Goal: Task Accomplishment & Management: Complete application form

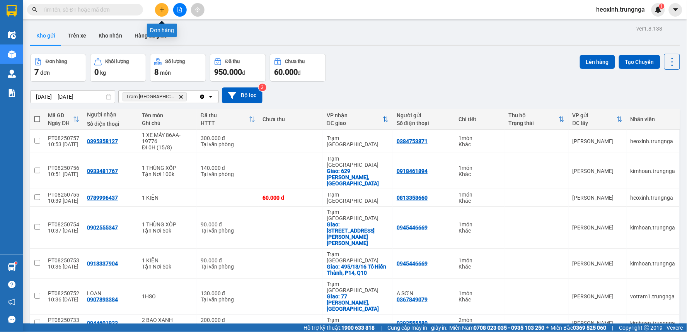
click at [164, 10] on icon "plus" at bounding box center [161, 9] width 5 height 5
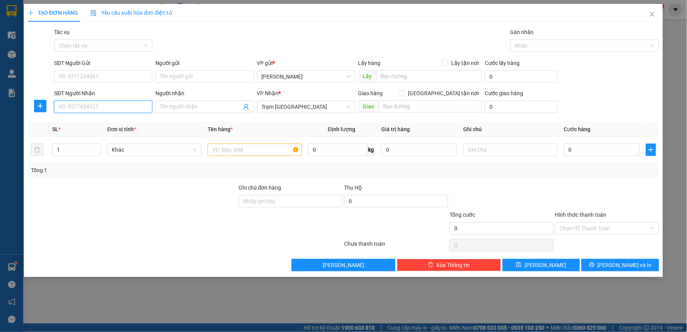
click at [82, 111] on input "SĐT Người Nhận" at bounding box center [103, 107] width 98 height 12
type input "0853412702"
click at [175, 106] on input "Người nhận" at bounding box center [200, 106] width 81 height 9
type input "h"
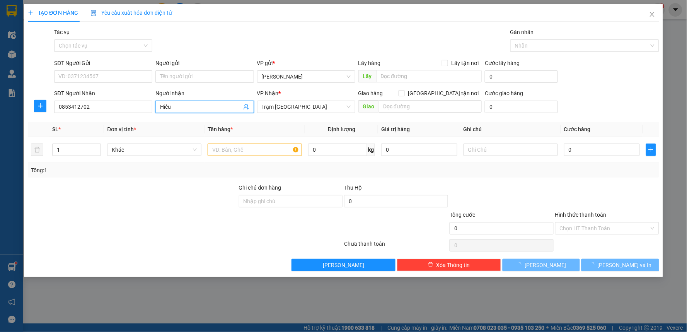
type input "Hiếu"
click at [111, 68] on div "SĐT Người Gửi" at bounding box center [103, 65] width 98 height 12
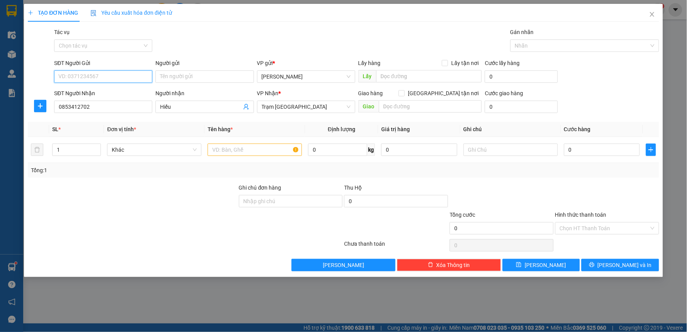
click at [114, 77] on input "SĐT Người Gửi" at bounding box center [103, 76] width 98 height 12
type input "0943302747"
click at [241, 150] on input "text" at bounding box center [255, 149] width 94 height 12
type input "1"
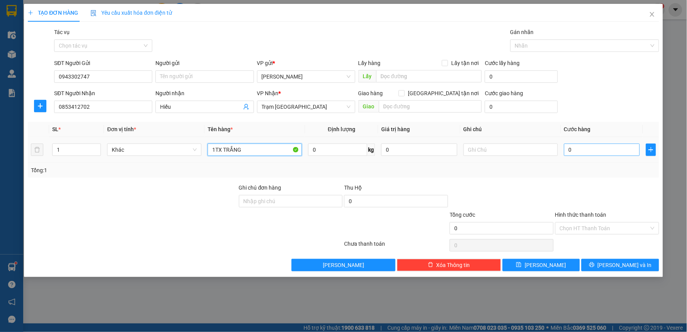
type input "1TX TRẮNG"
click at [611, 149] on input "0" at bounding box center [602, 149] width 76 height 12
type input "4"
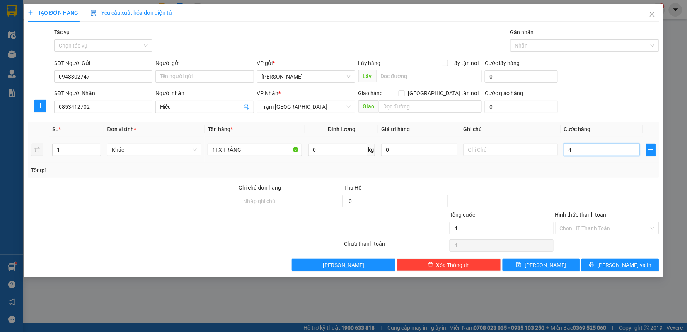
type input "40"
type input "40.000"
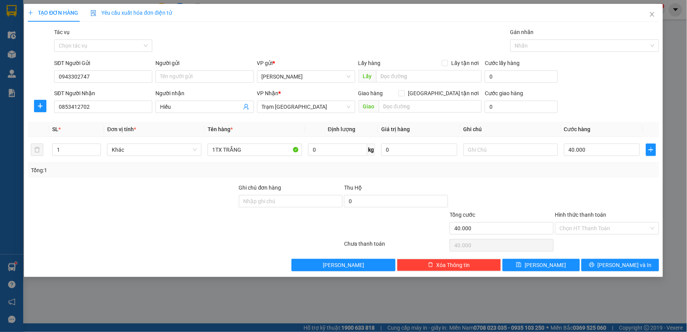
click at [593, 182] on div "Transit Pickup Surcharge Ids Transit Deliver Surcharge Ids Transit Deliver Surc…" at bounding box center [344, 149] width 632 height 243
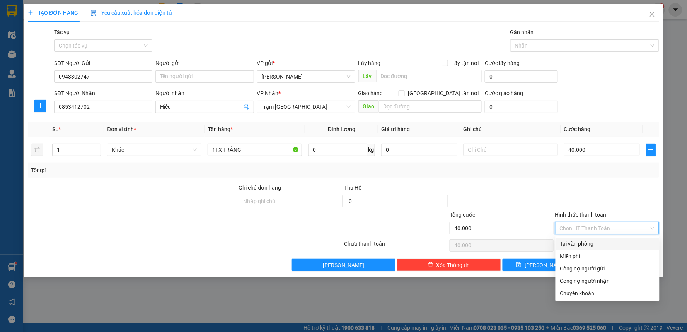
click at [596, 223] on input "Hình thức thanh toán" at bounding box center [604, 228] width 89 height 12
click at [586, 242] on div "Tại văn phòng" at bounding box center [607, 243] width 95 height 9
type input "0"
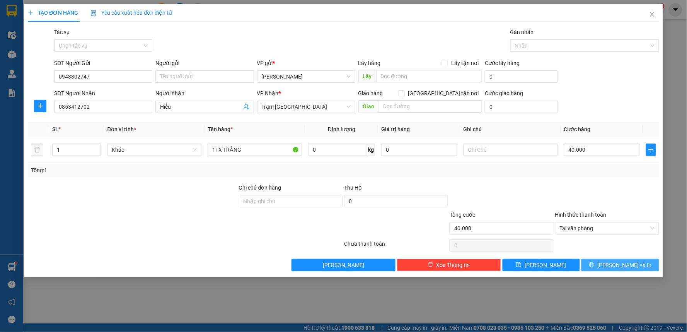
click at [595, 265] on icon "printer" at bounding box center [591, 264] width 5 height 5
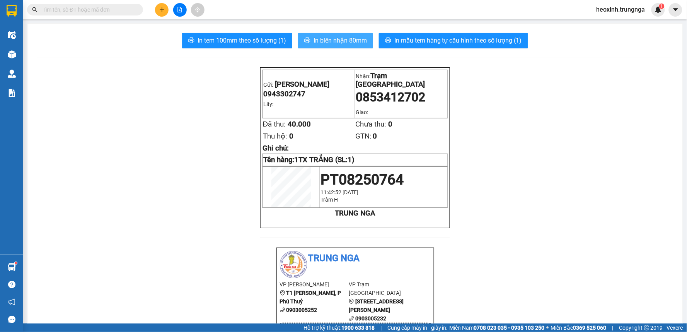
click at [323, 35] on button "In biên nhận 80mm" at bounding box center [335, 40] width 75 height 15
